Goal: Browse casually

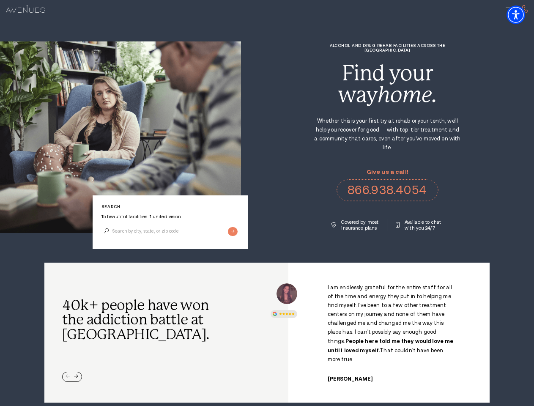
click at [267, 203] on div "Alcohol and Drug Rehab Facilities across the [GEOGRAPHIC_DATA] Find your way ho…" at bounding box center [387, 137] width 293 height 188
click at [523, 15] on img "Accessibility Menu" at bounding box center [516, 15] width 19 height 19
